Goal: Find specific page/section: Find specific page/section

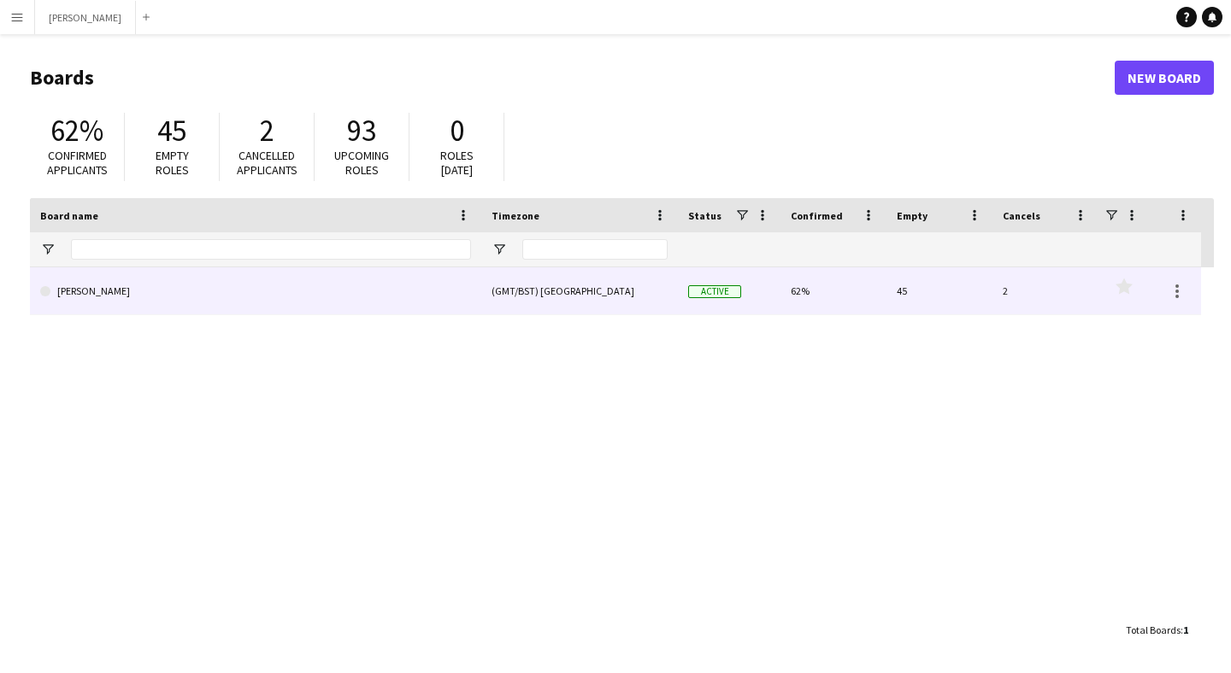
click at [370, 291] on link "[PERSON_NAME]" at bounding box center [255, 291] width 431 height 48
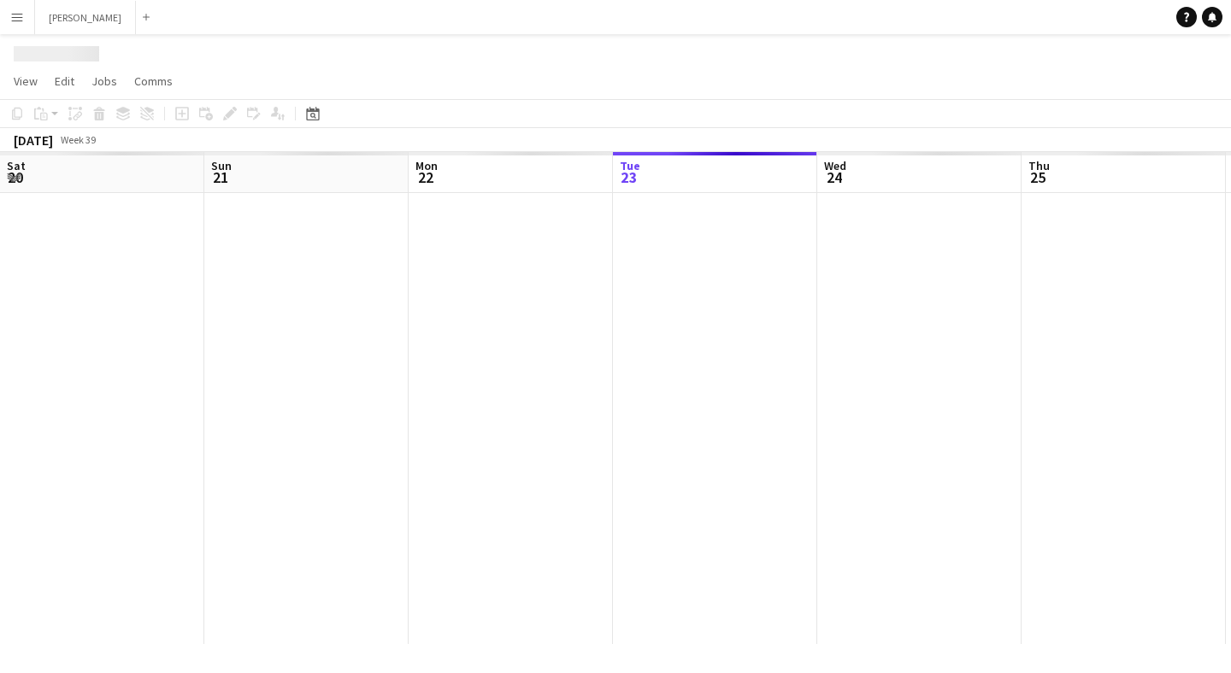
scroll to position [0, 408]
